Goal: Contribute content: Add original content to the website for others to see

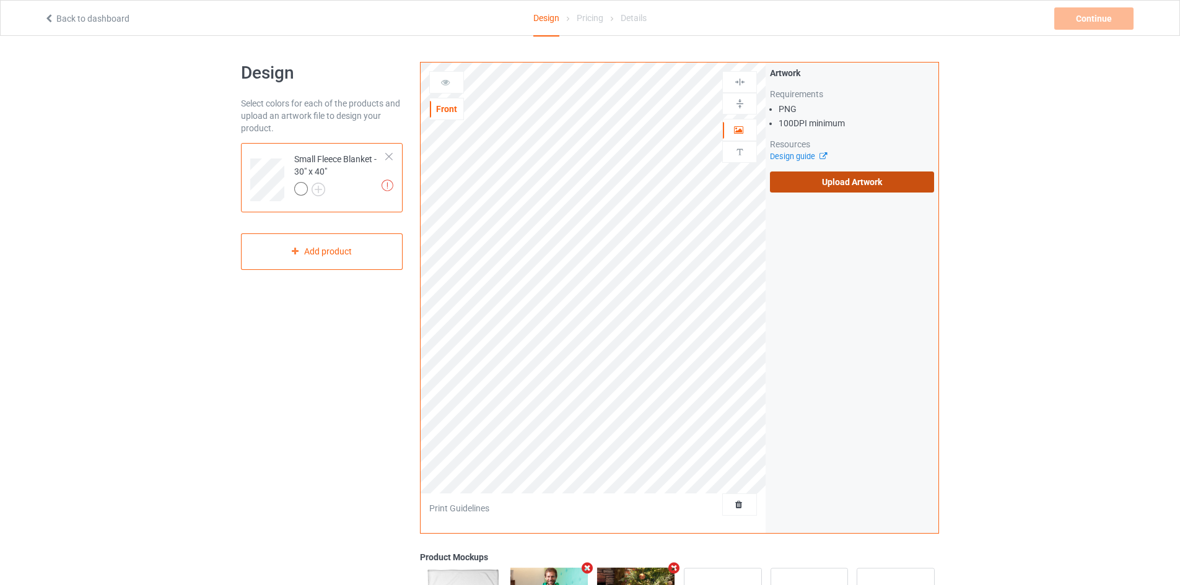
click at [815, 178] on label "Upload Artwork" at bounding box center [852, 182] width 164 height 21
click at [0, 0] on input "Upload Artwork" at bounding box center [0, 0] width 0 height 0
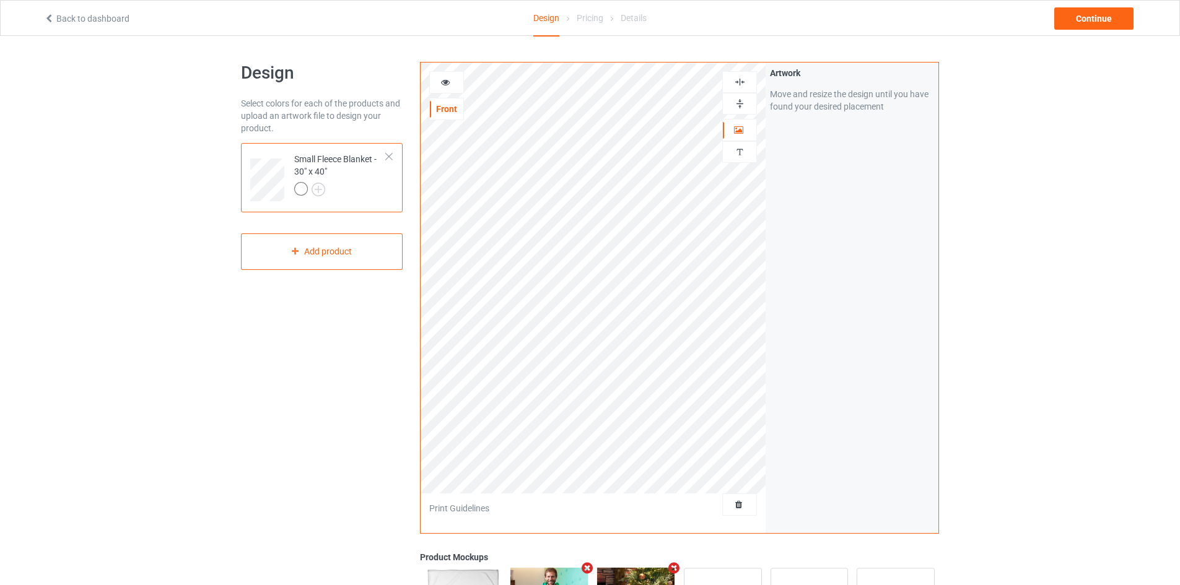
click at [740, 105] on img at bounding box center [740, 104] width 12 height 12
click at [740, 81] on img at bounding box center [740, 82] width 12 height 12
click at [1070, 20] on div "Continue" at bounding box center [1093, 18] width 79 height 22
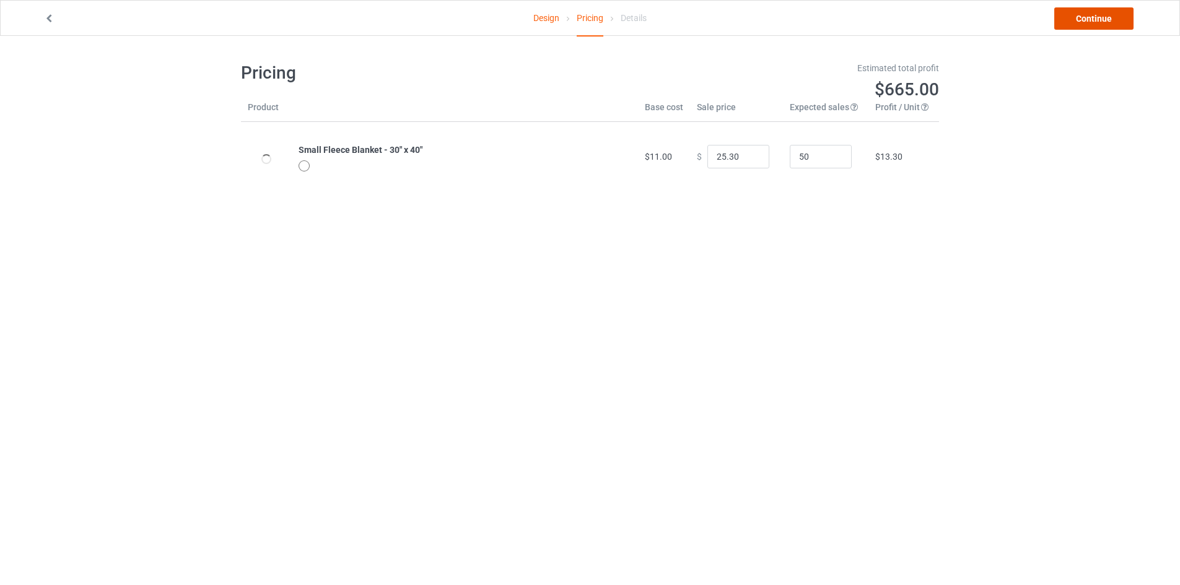
click at [1070, 20] on link "Continue" at bounding box center [1093, 18] width 79 height 22
